Goal: Task Accomplishment & Management: Complete application form

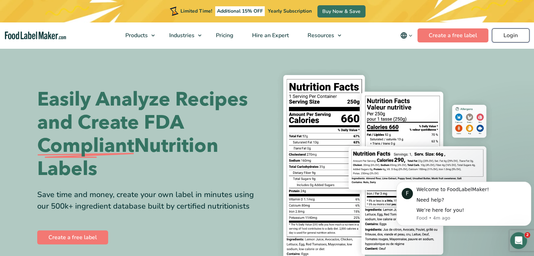
click at [517, 39] on link "Login" at bounding box center [511, 35] width 38 height 14
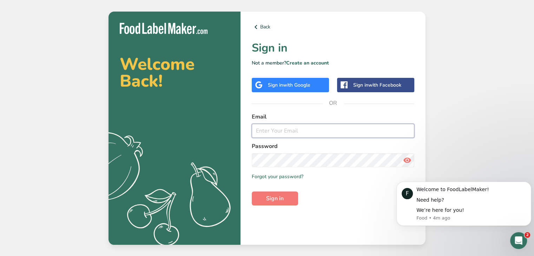
click at [276, 132] on input "email" at bounding box center [333, 131] width 163 height 14
type input "heychefeatz@gmail.com"
click at [282, 197] on span "Sign in" at bounding box center [275, 199] width 18 height 8
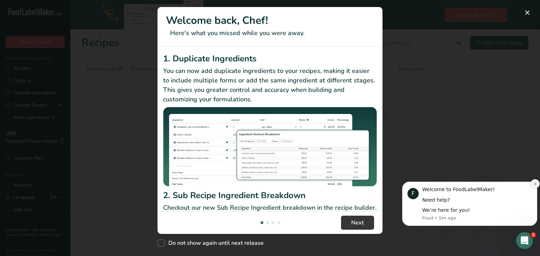
click at [534, 185] on icon "Dismiss notification" at bounding box center [535, 184] width 4 height 4
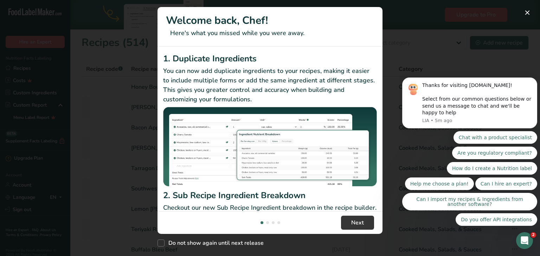
click at [522, 13] on body "Thanks for visiting FoodLabelMaker.com! Select from our common questions below …" at bounding box center [469, 108] width 135 height 251
click at [522, 10] on body "Thanks for visiting FoodLabelMaker.com! Select from our common questions below …" at bounding box center [469, 108] width 135 height 251
click at [521, 14] on body "Thanks for visiting FoodLabelMaker.com! Select from our common questions below …" at bounding box center [469, 108] width 135 height 251
click at [357, 224] on span "Next" at bounding box center [357, 223] width 13 height 8
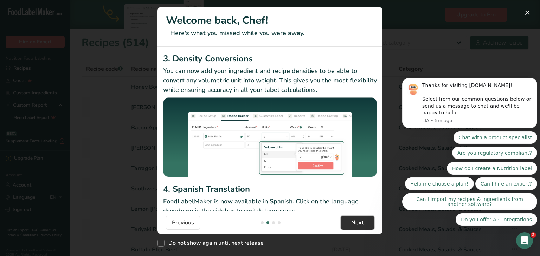
click at [357, 224] on span "Next" at bounding box center [357, 223] width 13 height 8
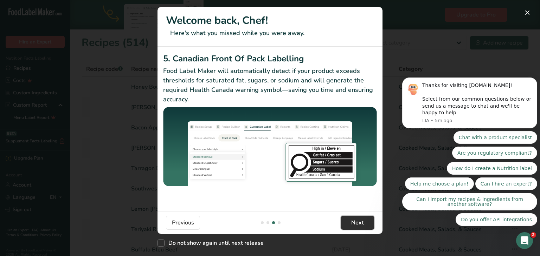
click at [357, 224] on span "Next" at bounding box center [357, 223] width 13 height 8
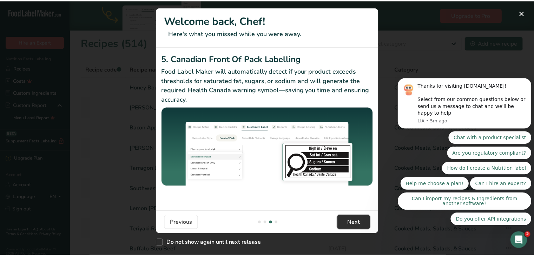
scroll to position [0, 674]
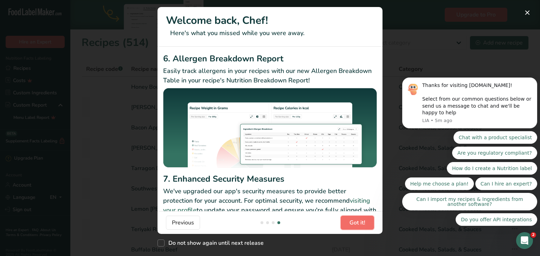
click at [357, 224] on span "Got it!" at bounding box center [357, 223] width 16 height 8
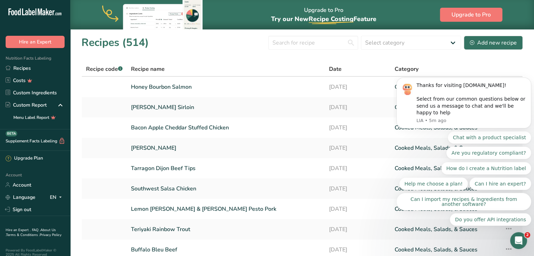
click at [491, 39] on body "Thanks for visiting FoodLabelMaker.com! Select from our common questions below …" at bounding box center [464, 108] width 135 height 251
click at [493, 42] on body "Thanks for visiting FoodLabelMaker.com! Select from our common questions below …" at bounding box center [464, 108] width 135 height 251
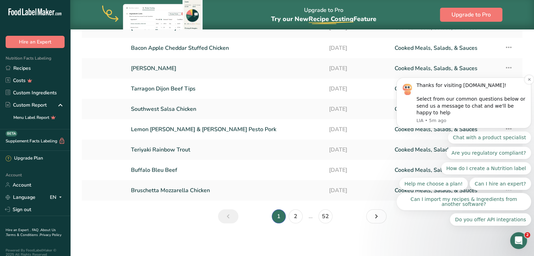
scroll to position [0, 0]
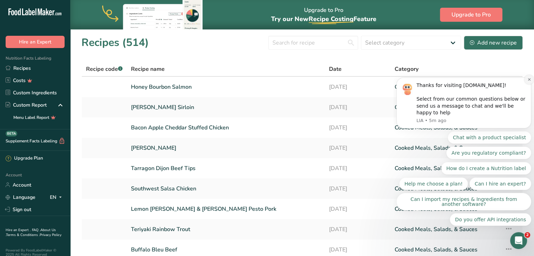
click at [529, 82] on icon "Dismiss notification" at bounding box center [530, 80] width 4 height 4
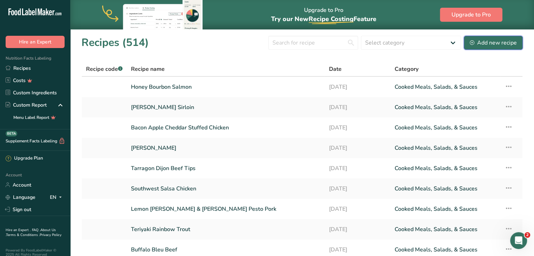
click at [489, 43] on div "Add new recipe" at bounding box center [493, 43] width 47 height 8
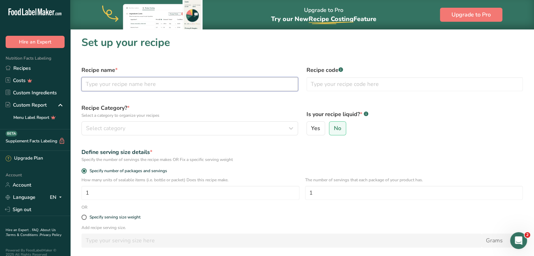
click at [262, 83] on input "text" at bounding box center [190, 84] width 217 height 14
type input "Farmhouse Pork Bites"
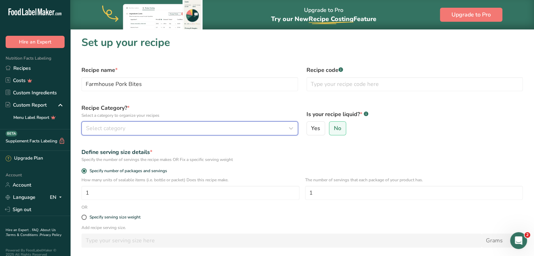
click at [224, 129] on div "Select category" at bounding box center [187, 128] width 203 height 8
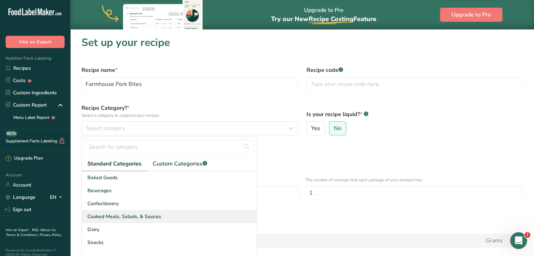
click at [151, 212] on div "Cooked Meals, Salads, & Sauces" at bounding box center [169, 216] width 175 height 13
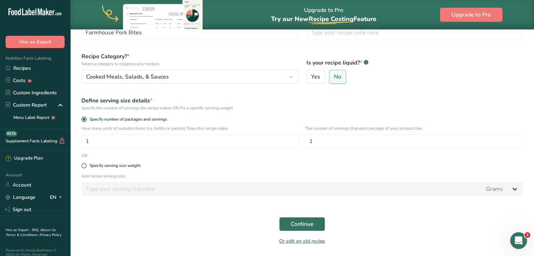
scroll to position [53, 0]
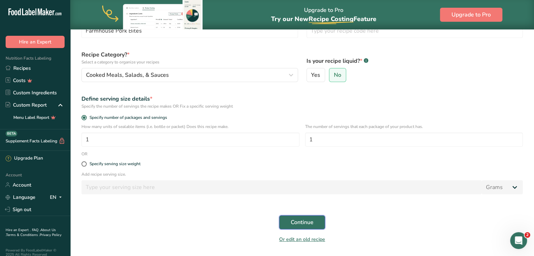
click at [308, 221] on span "Continue" at bounding box center [302, 223] width 23 height 8
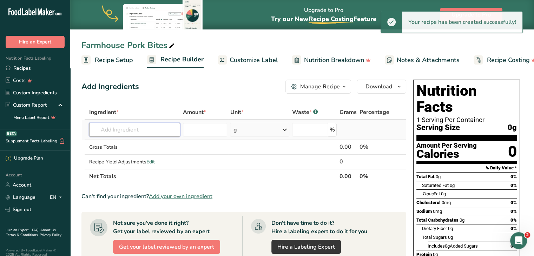
click at [149, 132] on input "text" at bounding box center [134, 130] width 91 height 14
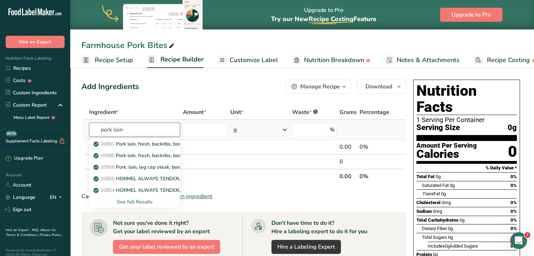
type input "pork loin"
click at [137, 201] on div "See full Results" at bounding box center [135, 201] width 80 height 7
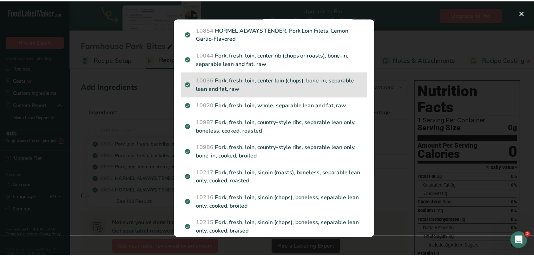
scroll to position [125, 0]
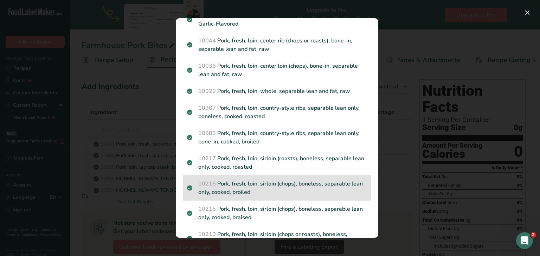
click at [261, 182] on p "10216 Pork, fresh, loin, sirloin (chops), boneless, separable lean only, cooked…" at bounding box center [277, 188] width 180 height 17
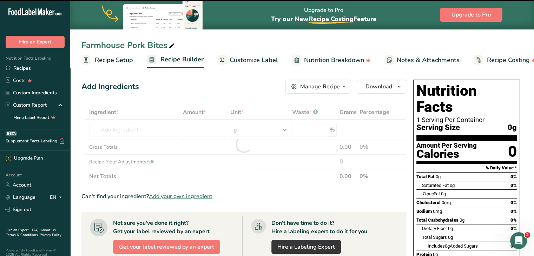
type input "0"
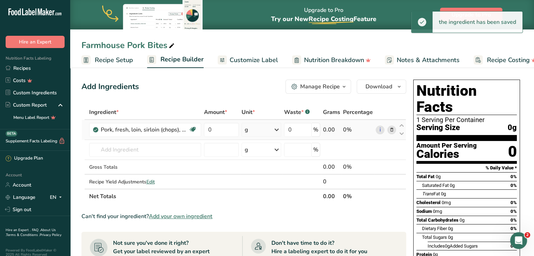
click at [254, 126] on div "g" at bounding box center [262, 130] width 40 height 14
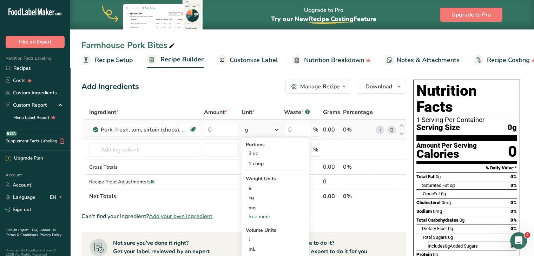
click at [261, 215] on div "See more" at bounding box center [275, 216] width 59 height 7
click at [259, 238] on div "oz" at bounding box center [275, 239] width 59 height 10
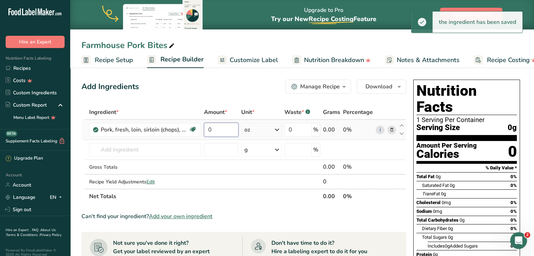
click at [219, 129] on input "0" at bounding box center [221, 130] width 35 height 14
type input "6"
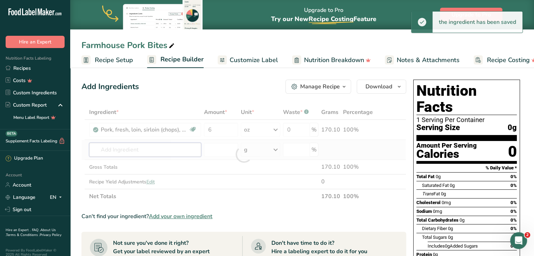
click at [158, 149] on div "Ingredient * Amount * Unit * Waste * .a-a{fill:#347362;}.b-a{fill:#fff;} Grams …" at bounding box center [244, 154] width 325 height 99
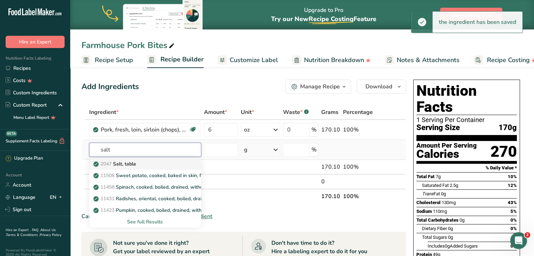
type input "salt"
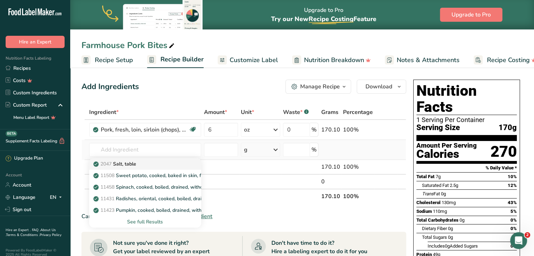
click at [156, 167] on div "2047 Salt, table" at bounding box center [140, 164] width 90 height 7
type input "Salt, table"
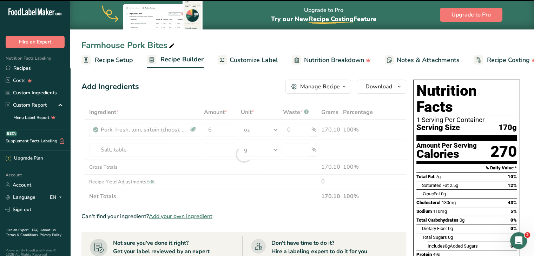
type input "0"
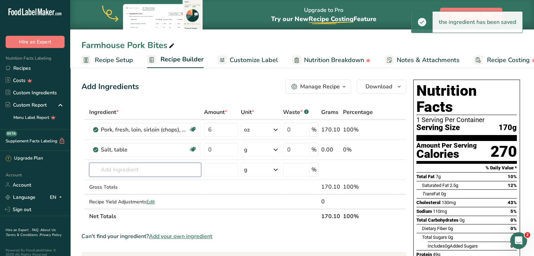
click at [139, 166] on input "text" at bounding box center [145, 170] width 112 height 14
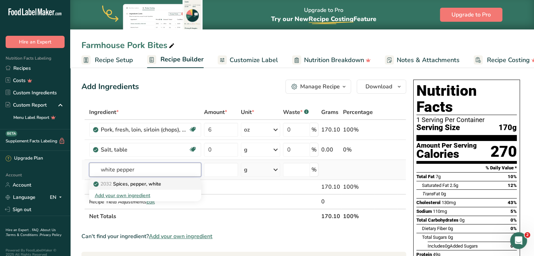
type input "white pepper"
click at [139, 183] on p "2032 Spices, pepper, white" at bounding box center [128, 184] width 66 height 7
type input "Spices, pepper, white"
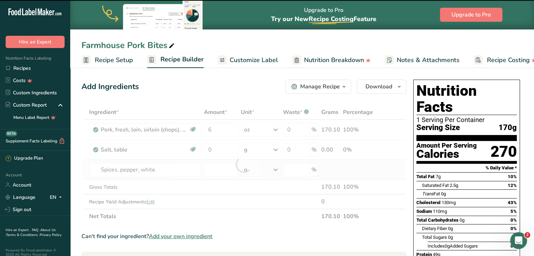
type input "0"
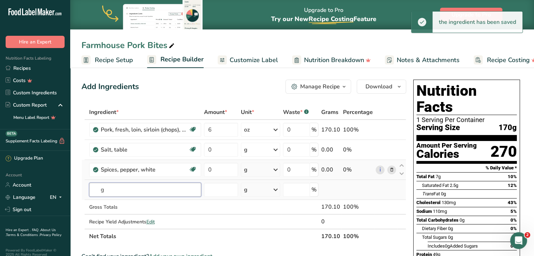
click at [139, 187] on input "g" at bounding box center [145, 190] width 112 height 14
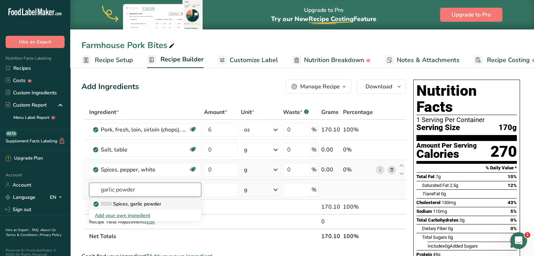
type input "garlic powder"
click at [141, 203] on p "2020 Spices, garlic powder" at bounding box center [128, 204] width 66 height 7
type input "Spices, garlic powder"
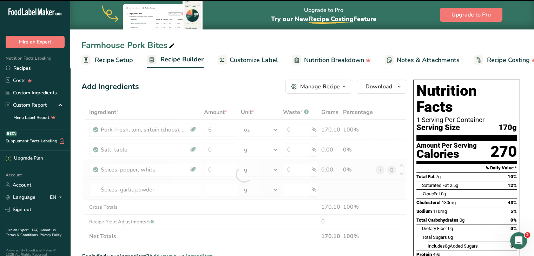
type input "0"
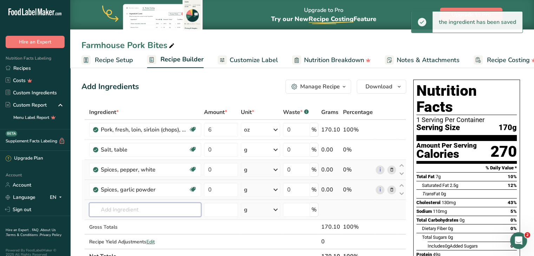
click at [141, 212] on input "text" at bounding box center [145, 210] width 112 height 14
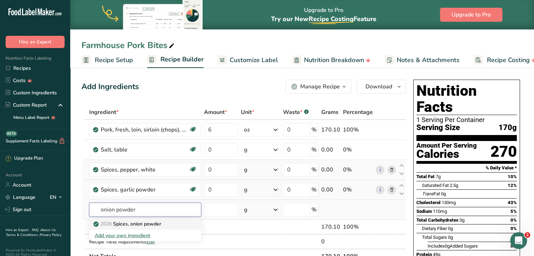
type input "onion powder"
click at [142, 221] on p "2026 Spices, onion powder" at bounding box center [128, 224] width 66 height 7
type input "Spices, onion powder"
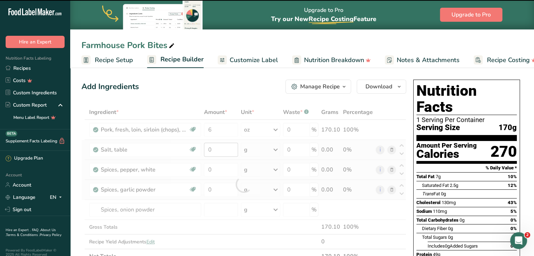
type input "0"
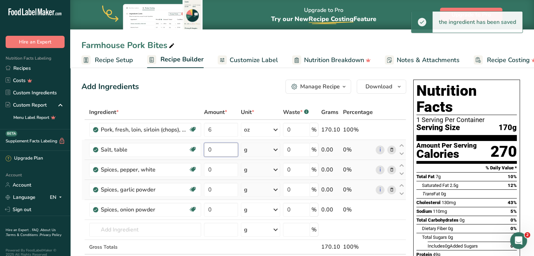
click at [223, 148] on input "0" at bounding box center [221, 150] width 34 height 14
type input "0.2"
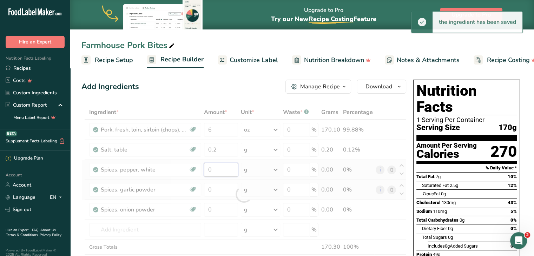
click at [226, 170] on div "Ingredient * Amount * Unit * Waste * .a-a{fill:#347362;}.b-a{fill:#fff;} Grams …" at bounding box center [244, 194] width 325 height 179
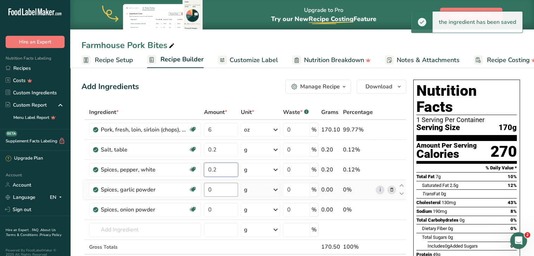
type input "0.2"
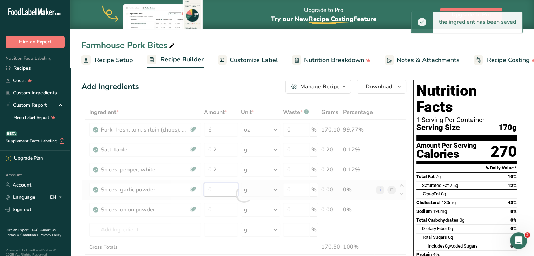
click at [221, 194] on div "Ingredient * Amount * Unit * Waste * .a-a{fill:#347362;}.b-a{fill:#fff;} Grams …" at bounding box center [244, 194] width 325 height 179
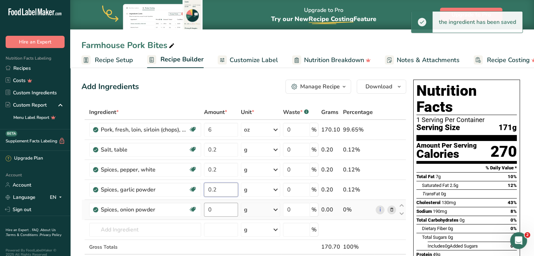
type input "0.2"
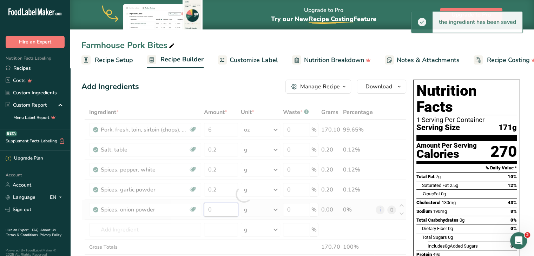
click at [223, 207] on div "Ingredient * Amount * Unit * Waste * .a-a{fill:#347362;}.b-a{fill:#fff;} Grams …" at bounding box center [244, 194] width 325 height 179
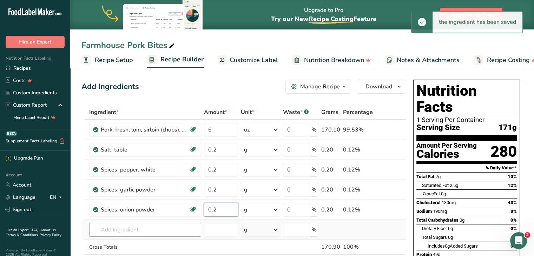
type input "0.2"
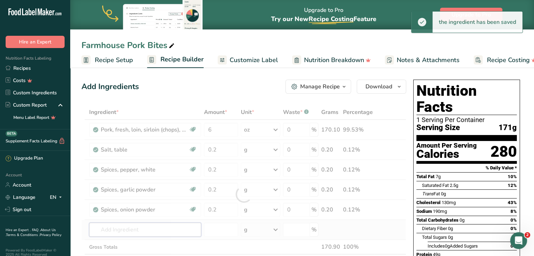
click at [171, 227] on div "Ingredient * Amount * Unit * Waste * .a-a{fill:#347362;}.b-a{fill:#fff;} Grams …" at bounding box center [244, 194] width 325 height 179
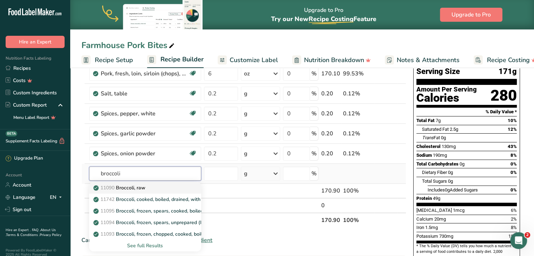
scroll to position [56, 0]
type input "broccoli"
click at [156, 243] on div "See full Results" at bounding box center [145, 245] width 101 height 7
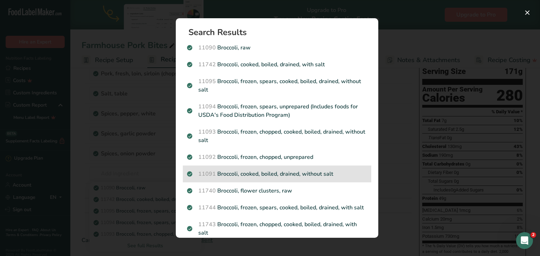
click at [235, 175] on p "11091 Broccoli, cooked, boiled, drained, without salt" at bounding box center [277, 174] width 180 height 8
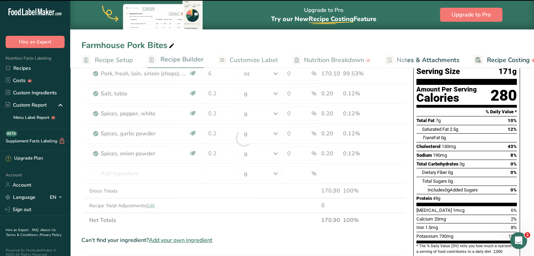
type input "0"
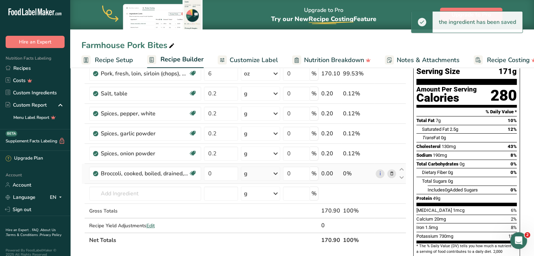
click at [270, 174] on div "g" at bounding box center [260, 174] width 39 height 14
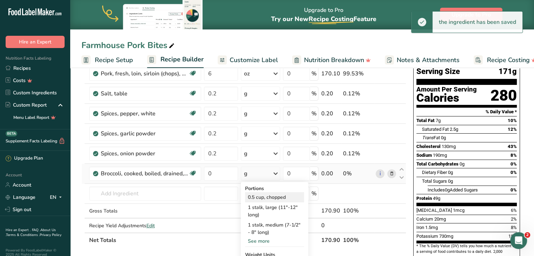
click at [265, 194] on div "0.5 cup, chopped" at bounding box center [274, 198] width 59 height 10
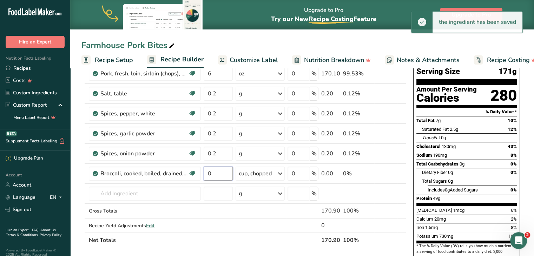
click at [221, 170] on input "0" at bounding box center [218, 174] width 29 height 14
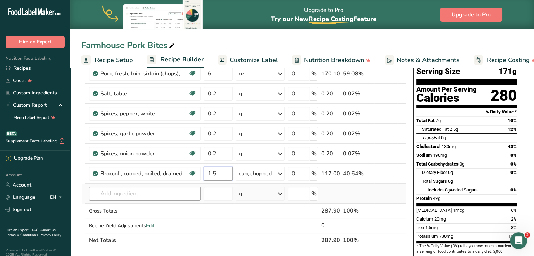
type input "1.5"
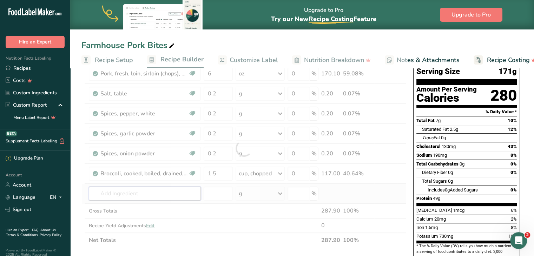
click at [172, 189] on div "Ingredient * Amount * Unit * Waste * .a-a{fill:#347362;}.b-a{fill:#fff;} Grams …" at bounding box center [244, 148] width 325 height 199
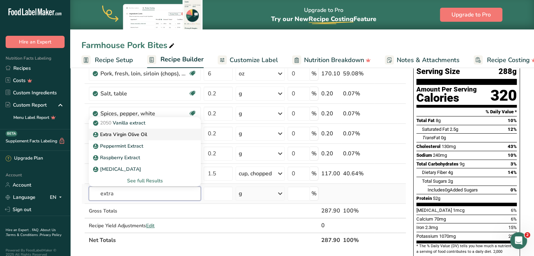
type input "extra"
click at [133, 132] on p "Extra Virgin Olive Oil" at bounding box center [120, 134] width 53 height 7
type input "Extra Virgin Olive Oil"
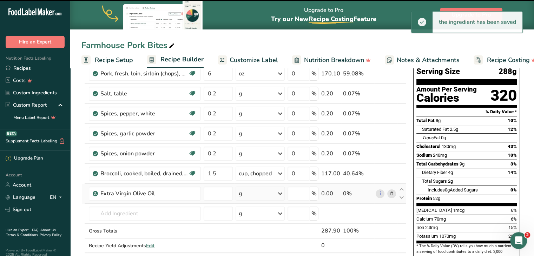
type input "0"
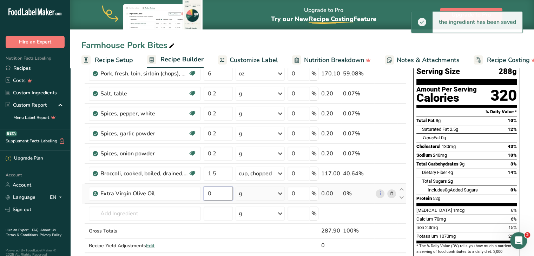
click at [221, 194] on input "0" at bounding box center [218, 194] width 29 height 14
type input "1"
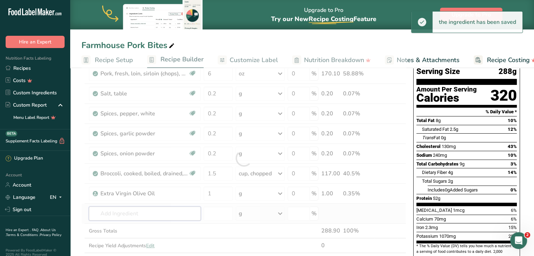
click at [133, 215] on div "Ingredient * Amount * Unit * Waste * .a-a{fill:#347362;}.b-a{fill:#fff;} Grams …" at bounding box center [244, 158] width 325 height 219
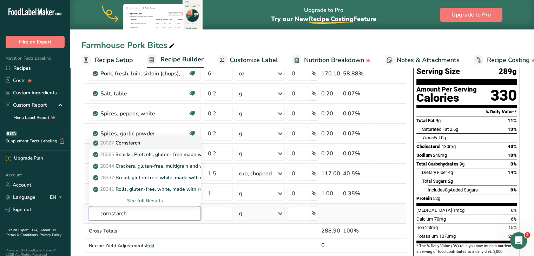
type input "cornstarch"
click at [131, 141] on p "20027 Cornstarch" at bounding box center [117, 142] width 46 height 7
type input "Cornstarch"
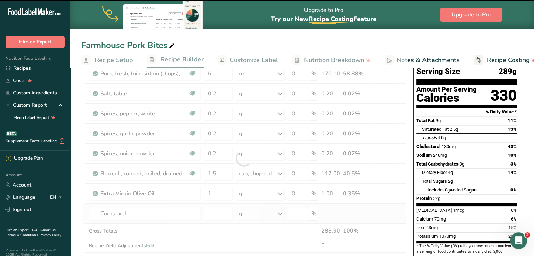
type input "0"
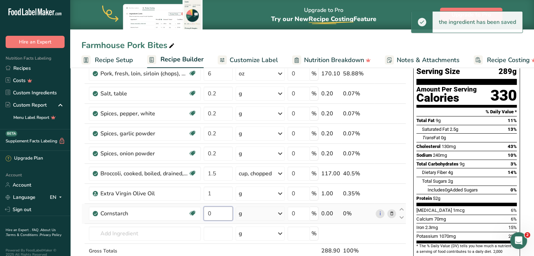
click at [229, 212] on input "0" at bounding box center [218, 214] width 29 height 14
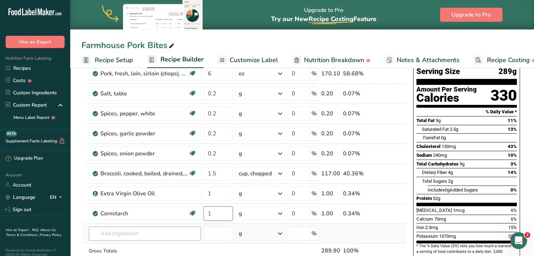
type input "1"
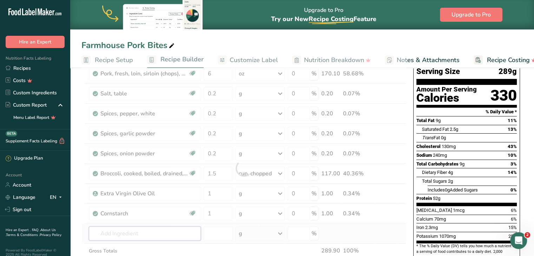
click at [181, 228] on div "Ingredient * Amount * Unit * Waste * .a-a{fill:#347362;}.b-a{fill:#fff;} Grams …" at bounding box center [244, 168] width 325 height 239
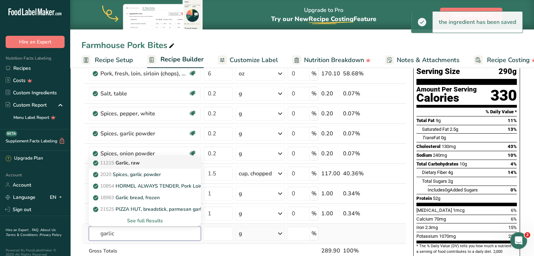
type input "garlic"
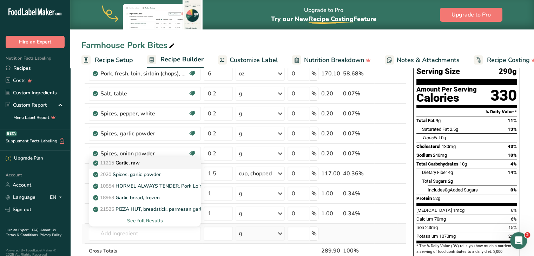
click at [156, 162] on div "11215 Garlic, raw" at bounding box center [139, 162] width 90 height 7
type input "Garlic, raw"
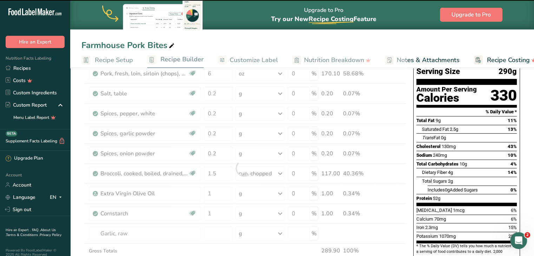
type input "0"
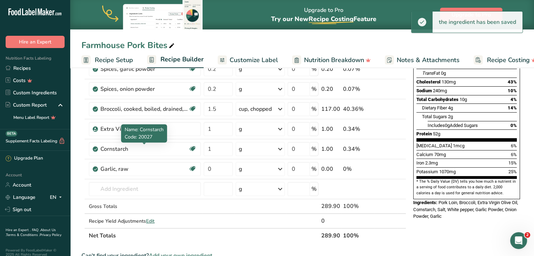
scroll to position [125, 0]
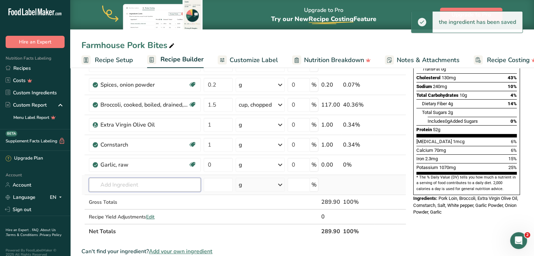
click at [158, 182] on input "text" at bounding box center [145, 185] width 112 height 14
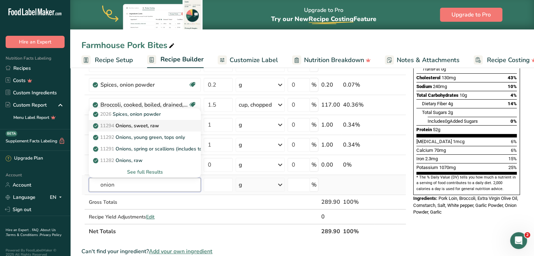
type input "onion"
click at [143, 125] on p "11294 Onions, sweet, raw" at bounding box center [126, 125] width 65 height 7
type input "Onions, sweet, raw"
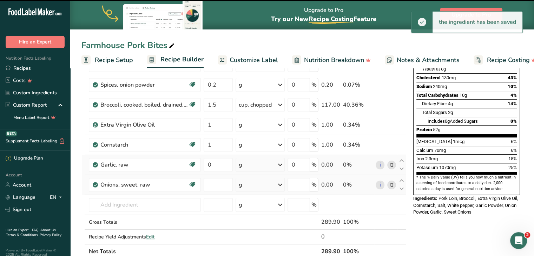
type input "0"
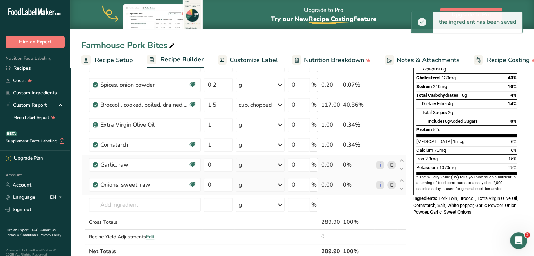
click at [255, 165] on div "g" at bounding box center [260, 165] width 49 height 14
click at [254, 196] on div "1 tsp" at bounding box center [269, 199] width 59 height 10
click at [217, 164] on input "0" at bounding box center [218, 165] width 29 height 14
type input "0.2"
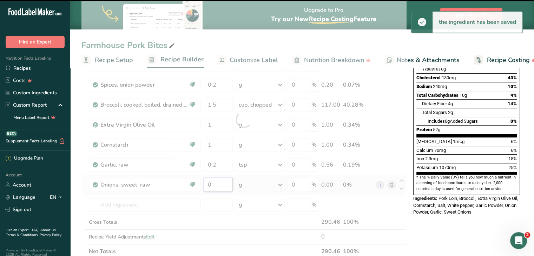
click at [212, 183] on div "Ingredient * Amount * Unit * Waste * .a-a{fill:#347362;}.b-a{fill:#fff;} Grams …" at bounding box center [244, 119] width 325 height 279
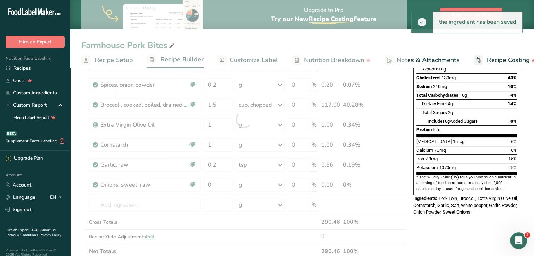
click at [253, 184] on div "Ingredient * Amount * Unit * Waste * .a-a{fill:#347362;}.b-a{fill:#fff;} Grams …" at bounding box center [244, 119] width 325 height 279
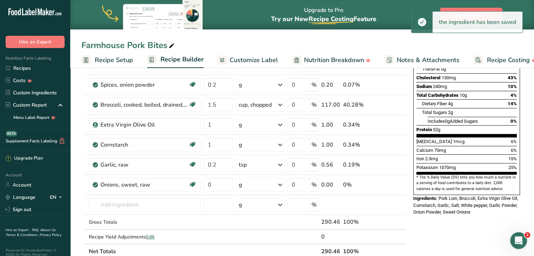
click at [253, 184] on div "g" at bounding box center [260, 185] width 49 height 14
click at [252, 215] on div "1 onion" at bounding box center [269, 219] width 59 height 10
click at [222, 184] on input "0" at bounding box center [218, 185] width 29 height 14
type input "0.2"
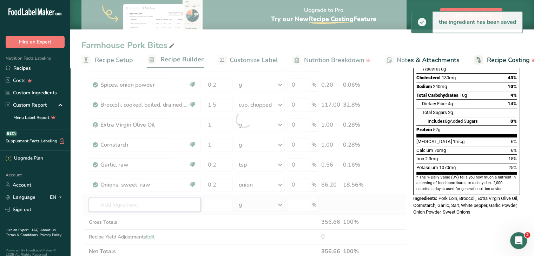
click at [175, 206] on div "Ingredient * Amount * Unit * Waste * .a-a{fill:#347362;}.b-a{fill:#fff;} Grams …" at bounding box center [244, 119] width 325 height 279
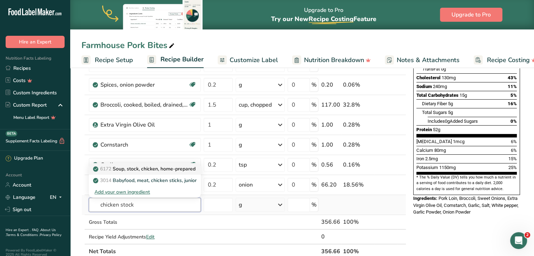
type input "chicken stock"
click at [149, 168] on p "6172 Soup, stock, chicken, home-prepared" at bounding box center [144, 168] width 101 height 7
type input "Soup, stock, chicken, home-prepared"
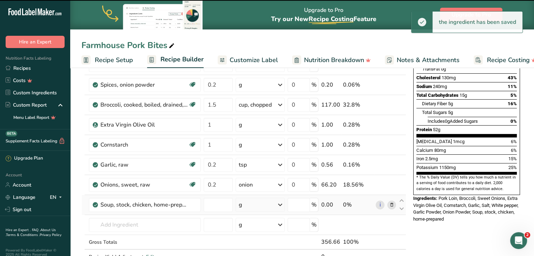
type input "0"
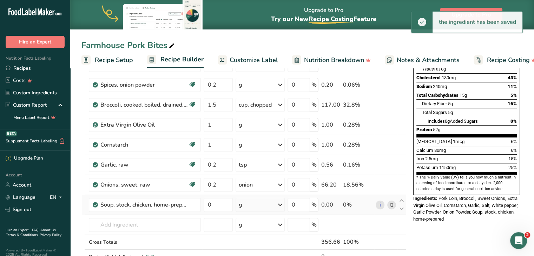
click at [248, 201] on div "g" at bounding box center [260, 205] width 49 height 14
click at [249, 224] on div "1 cup" at bounding box center [269, 229] width 59 height 10
click at [212, 202] on input "0" at bounding box center [218, 205] width 29 height 14
type input "0.1"
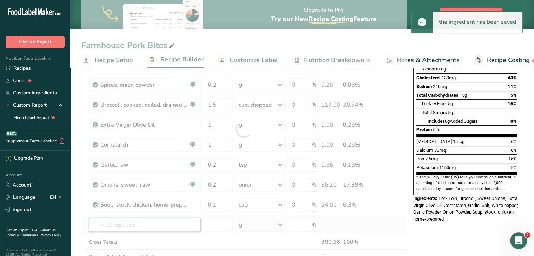
click at [181, 221] on div "Ingredient * Amount * Unit * Waste * .a-a{fill:#347362;}.b-a{fill:#fff;} Grams …" at bounding box center [244, 129] width 325 height 299
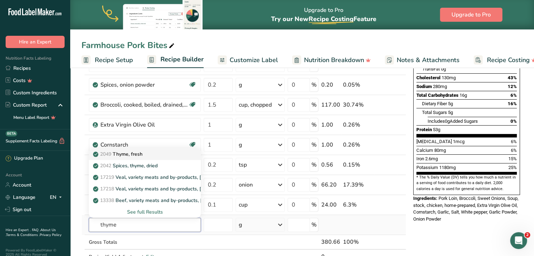
type input "thyme"
click at [145, 151] on div "2049 Thyme, fresh" at bounding box center [139, 154] width 90 height 7
type input "Thyme, fresh"
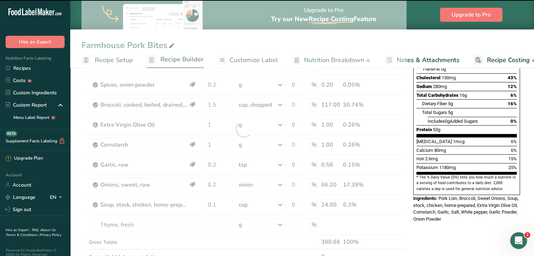
type input "0"
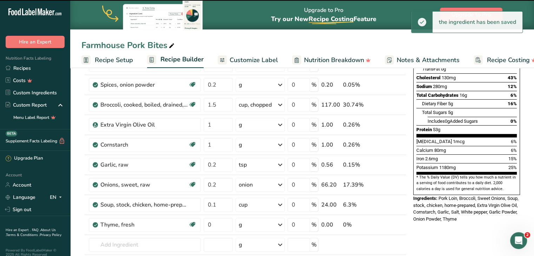
scroll to position [171, 0]
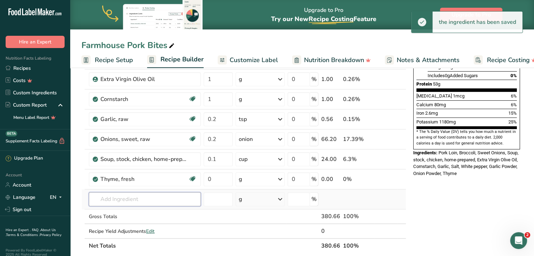
click at [151, 196] on input "text" at bounding box center [145, 200] width 112 height 14
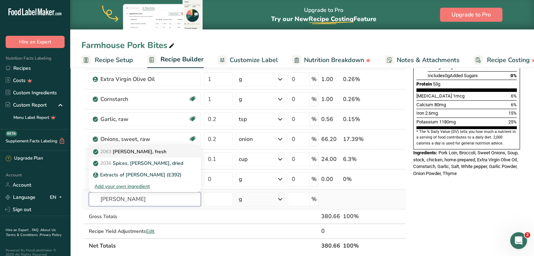
type input "rosemary"
click at [150, 149] on p "2063 Rosemary, fresh" at bounding box center [130, 151] width 72 height 7
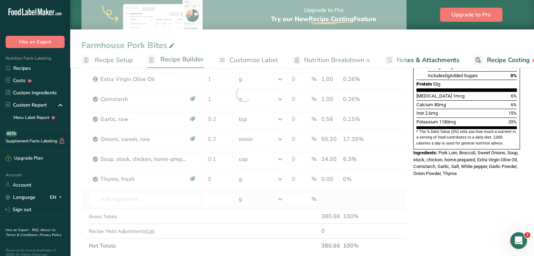
type input "Rosemary, fresh"
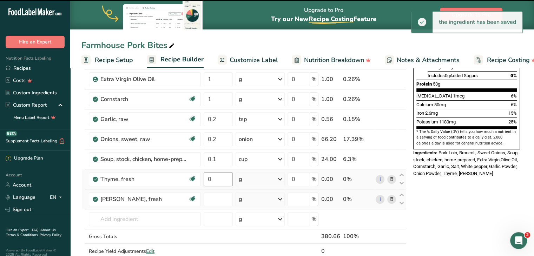
type input "0"
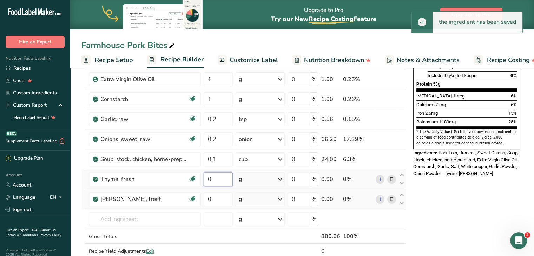
click at [223, 178] on input "0" at bounding box center [218, 179] width 29 height 14
type input "0.2"
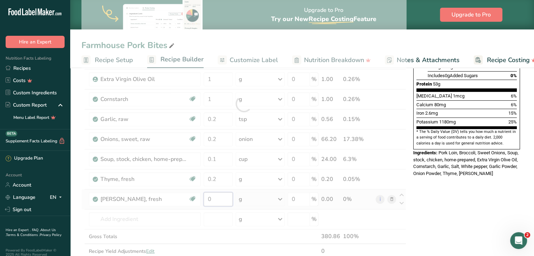
click at [226, 197] on div "Ingredient * Amount * Unit * Waste * .a-a{fill:#347362;}.b-a{fill:#fff;} Grams …" at bounding box center [244, 103] width 325 height 339
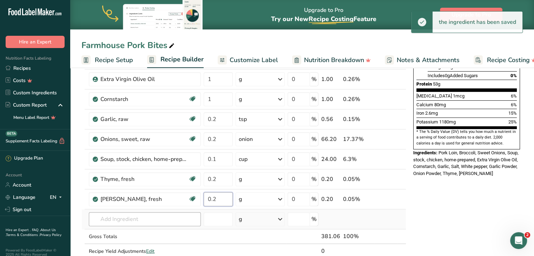
type input "0.2"
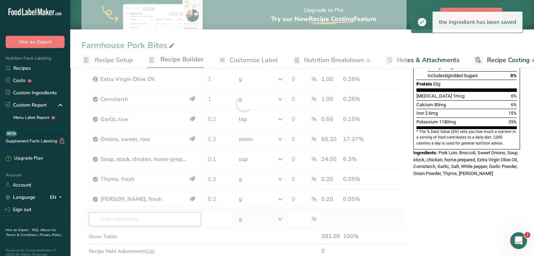
click at [161, 214] on div "Ingredient * Amount * Unit * Waste * .a-a{fill:#347362;}.b-a{fill:#fff;} Grams …" at bounding box center [244, 103] width 325 height 339
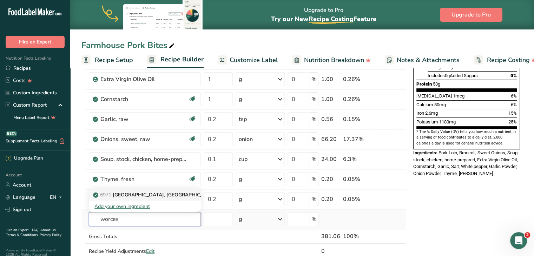
type input "worces"
click at [161, 196] on p "6971 Sauce, worcestershire" at bounding box center [155, 194] width 123 height 7
type input "Sauce, worcestershire"
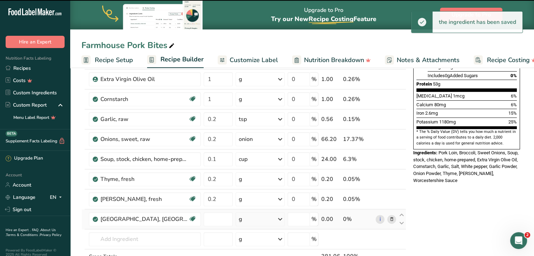
type input "0"
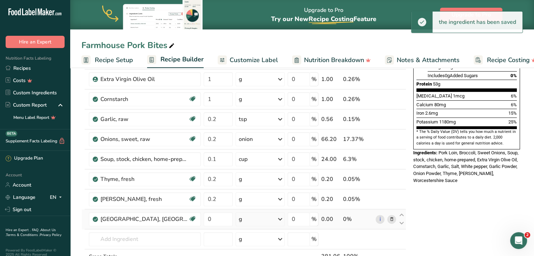
click at [246, 217] on div "g" at bounding box center [260, 220] width 49 height 14
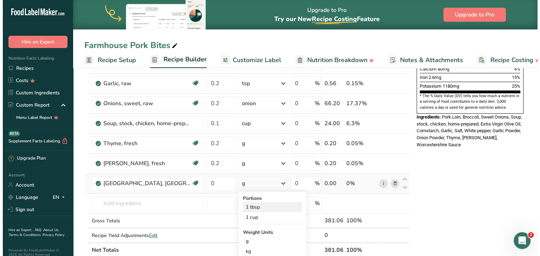
scroll to position [208, 0]
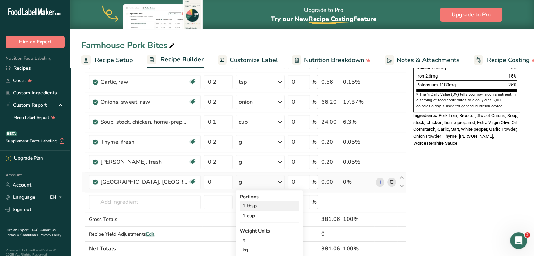
click at [248, 207] on div "1 tbsp" at bounding box center [269, 206] width 59 height 10
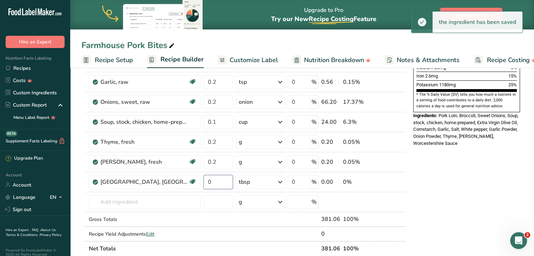
click at [215, 180] on input "0" at bounding box center [218, 182] width 29 height 14
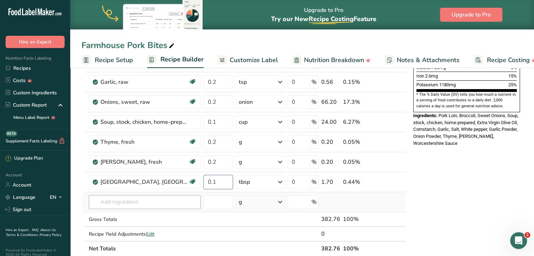
type input "0.1"
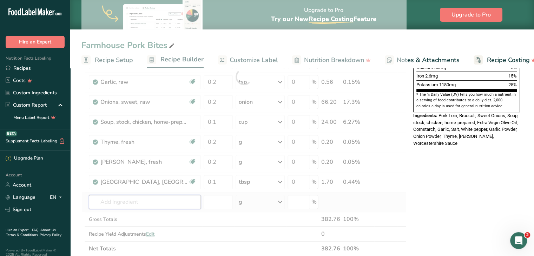
click at [126, 197] on div "Ingredient * Amount * Unit * Waste * .a-a{fill:#347362;}.b-a{fill:#fff;} Grams …" at bounding box center [244, 76] width 325 height 359
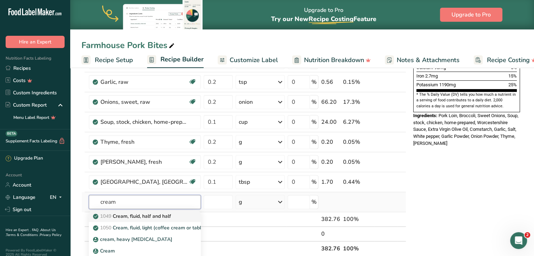
type input "cream"
click at [138, 214] on p "1049 Cream, fluid, half and half" at bounding box center [132, 216] width 77 height 7
type input "Cream, fluid, half and half"
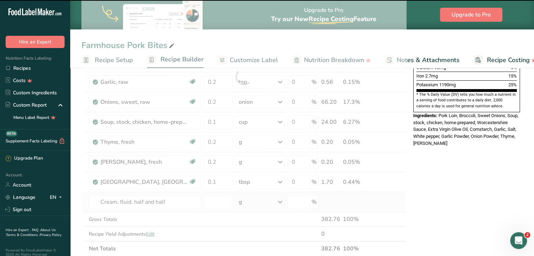
type input "0"
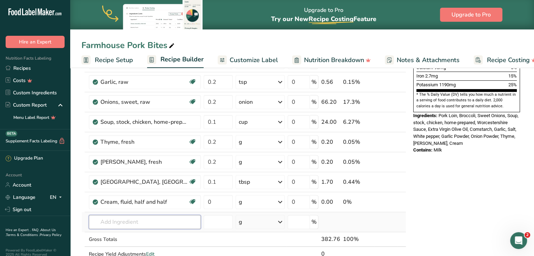
click at [121, 224] on input "text" at bounding box center [145, 222] width 112 height 14
type input "i"
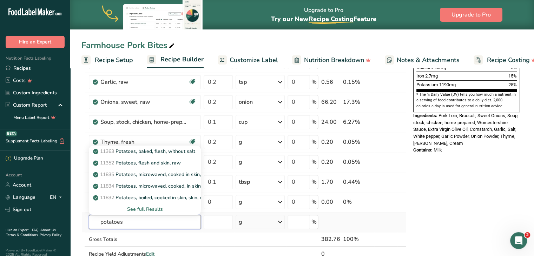
type input "potatoes"
click at [133, 206] on div "See full Results" at bounding box center [144, 209] width 101 height 7
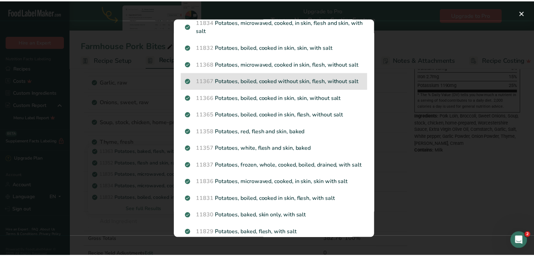
scroll to position [77, 0]
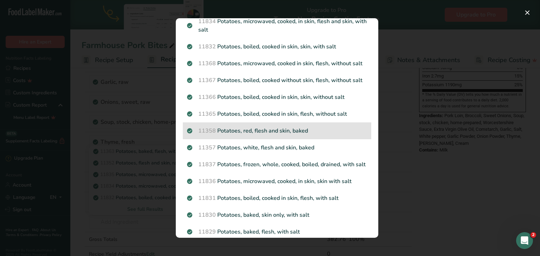
click at [228, 135] on p "11358 Potatoes, red, flesh and skin, baked" at bounding box center [277, 131] width 180 height 8
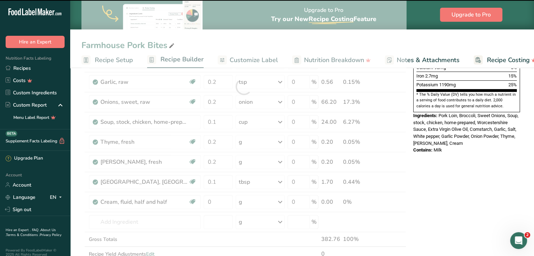
type input "0"
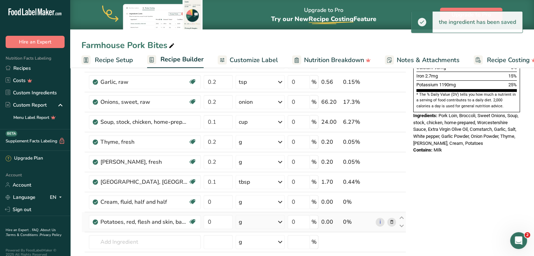
click at [254, 218] on div "g" at bounding box center [260, 222] width 49 height 14
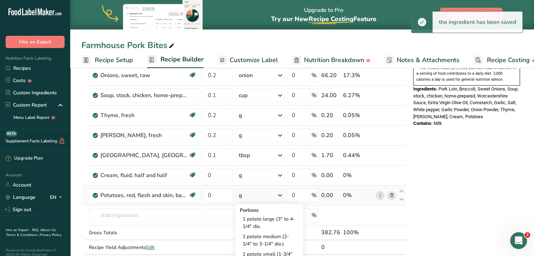
scroll to position [235, 0]
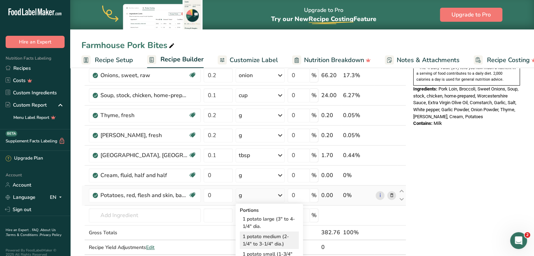
click at [257, 235] on div "1 potato medium (2-1/4" to 3-1/4" dia.)" at bounding box center [269, 241] width 59 height 18
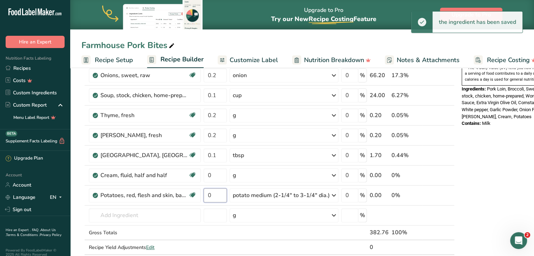
click at [215, 193] on input "0" at bounding box center [215, 196] width 23 height 14
type input "1"
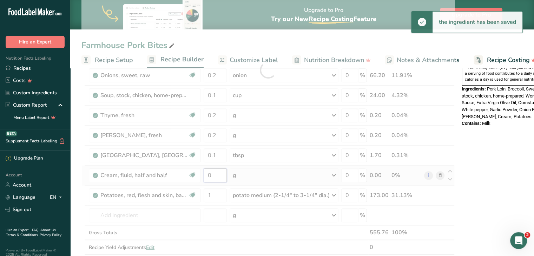
click at [226, 175] on div "Ingredient * Amount * Unit * Waste * .a-a{fill:#347362;}.b-a{fill:#fff;} Grams …" at bounding box center [268, 69] width 373 height 399
click at [241, 175] on div "Ingredient * Amount * Unit * Waste * .a-a{fill:#347362;}.b-a{fill:#fff;} Grams …" at bounding box center [268, 69] width 373 height 399
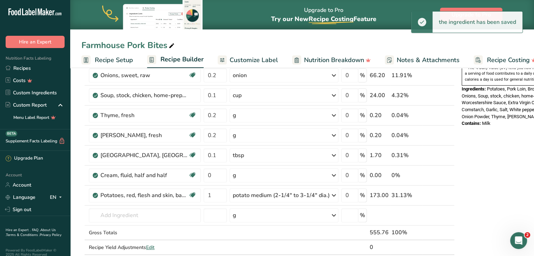
click at [241, 175] on div "g" at bounding box center [284, 176] width 109 height 14
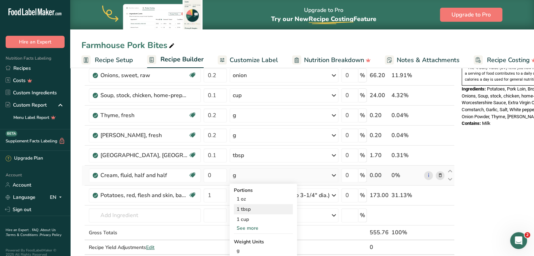
click at [246, 206] on div "1 tbsp" at bounding box center [263, 209] width 59 height 10
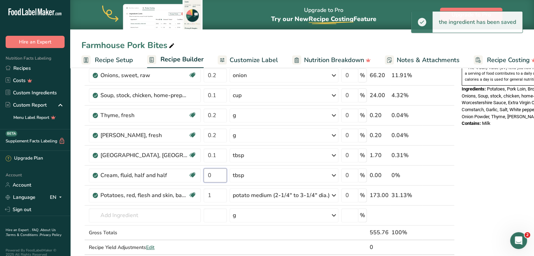
click at [215, 173] on input "0" at bounding box center [215, 176] width 23 height 14
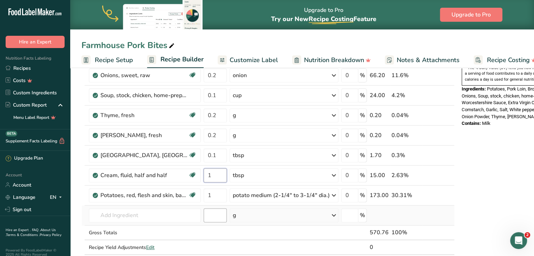
type input "1"
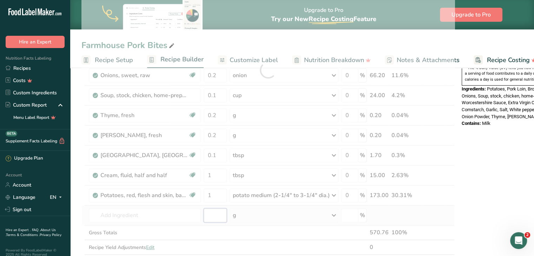
click at [219, 211] on div "Ingredient * Amount * Unit * Waste * .a-a{fill:#347362;}.b-a{fill:#fff;} Grams …" at bounding box center [268, 69] width 373 height 399
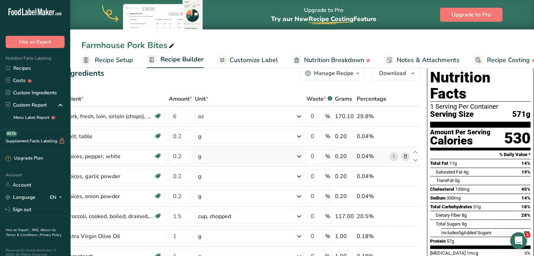
scroll to position [0, 0]
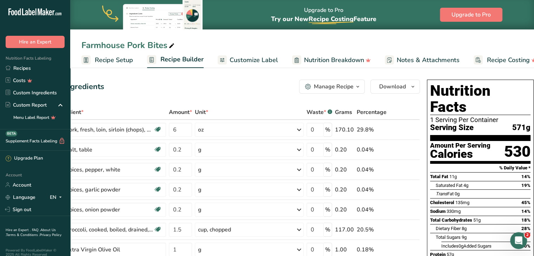
click at [244, 60] on span "Customize Label" at bounding box center [254, 60] width 48 height 9
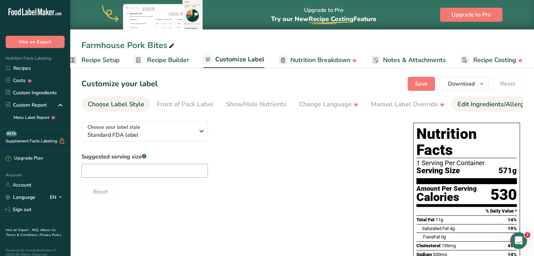
click at [461, 104] on div "Edit Ingredients/Allergens List" at bounding box center [502, 104] width 89 height 9
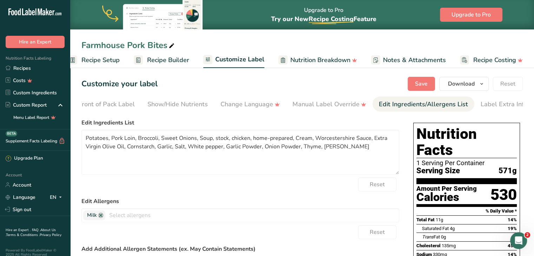
scroll to position [0, 86]
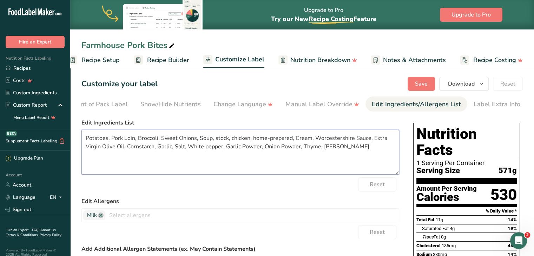
click at [156, 141] on textarea "Potatoes, Pork Loin, Broccoli, Sweet Onions, Soup, stock, chicken, home-prepare…" at bounding box center [241, 152] width 318 height 45
click at [314, 140] on textarea "Potatoes, Pork Loin, Vegetable Variety, Sweet Onions, Soup, stock, chicken, hom…" at bounding box center [241, 152] width 318 height 45
click at [166, 148] on textarea "Potatoes, Pork Loin, Vegetable Variety, Sweet Onions, Chicken Stock, Cream, Wor…" at bounding box center [241, 152] width 318 height 45
type textarea "Potatoes, Pork Loin, Vegetable Variety, Sweet Onions, Chicken Stock, Cream, Wor…"
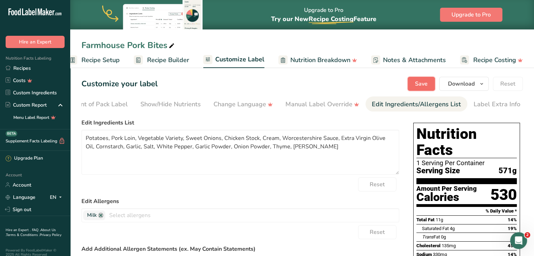
click at [423, 79] on button "Save" at bounding box center [421, 84] width 27 height 14
click at [175, 63] on span "Recipe Builder" at bounding box center [168, 60] width 42 height 9
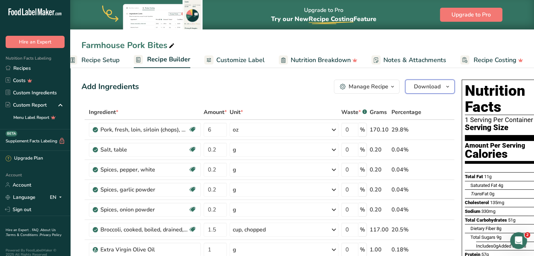
click at [421, 85] on span "Download" at bounding box center [427, 87] width 27 height 8
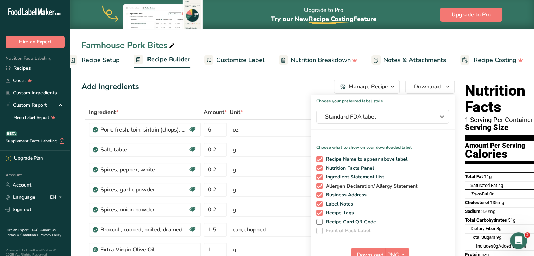
click at [317, 184] on span at bounding box center [320, 186] width 6 height 6
click at [317, 184] on input "Allergen Declaration/ Allergy Statement" at bounding box center [319, 186] width 5 height 5
checkbox input "false"
click at [317, 196] on div "Recipe Name to appear above label Nutrition Facts Panel Ingredient Statement Li…" at bounding box center [383, 194] width 144 height 81
click at [317, 196] on span at bounding box center [320, 195] width 6 height 6
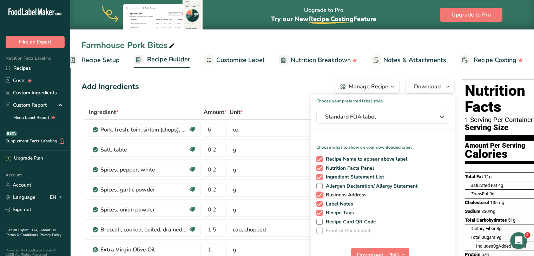
click at [317, 196] on input "Business Address" at bounding box center [319, 195] width 5 height 5
checkbox input "false"
click at [317, 204] on span at bounding box center [320, 204] width 6 height 6
click at [317, 204] on input "Label Notes" at bounding box center [319, 204] width 5 height 5
checkbox input "false"
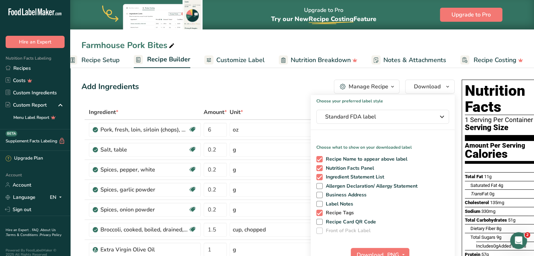
click at [317, 213] on span at bounding box center [320, 213] width 6 height 6
click at [317, 213] on input "Recipe Tags" at bounding box center [319, 213] width 5 height 5
checkbox input "false"
click at [372, 250] on button "Download" at bounding box center [368, 255] width 34 height 14
click at [371, 116] on span "Standard FDA label" at bounding box center [377, 117] width 105 height 8
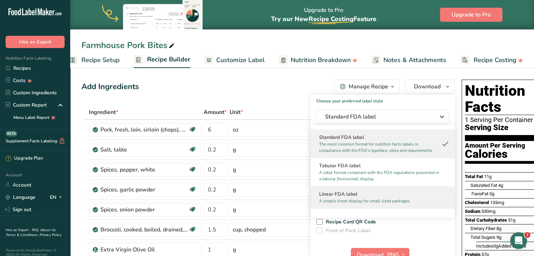
click at [360, 193] on h2 "Linear FDA label" at bounding box center [382, 194] width 127 height 7
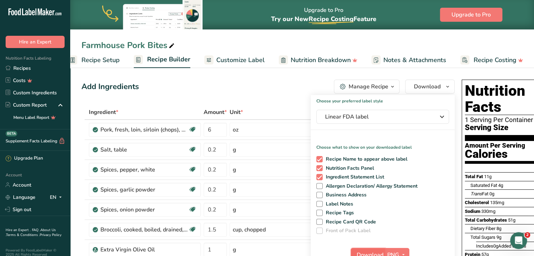
click at [366, 251] on span "Download" at bounding box center [370, 255] width 27 height 8
